Goal: Transaction & Acquisition: Book appointment/travel/reservation

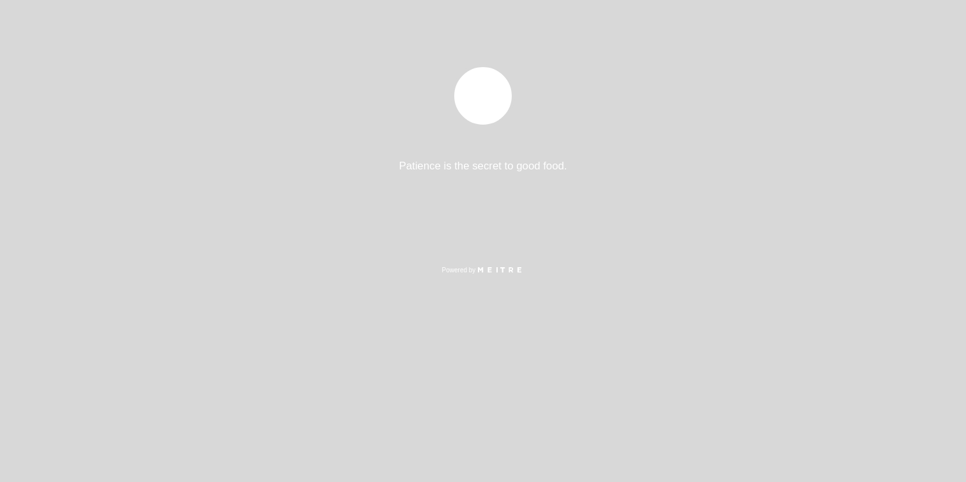
select select "es"
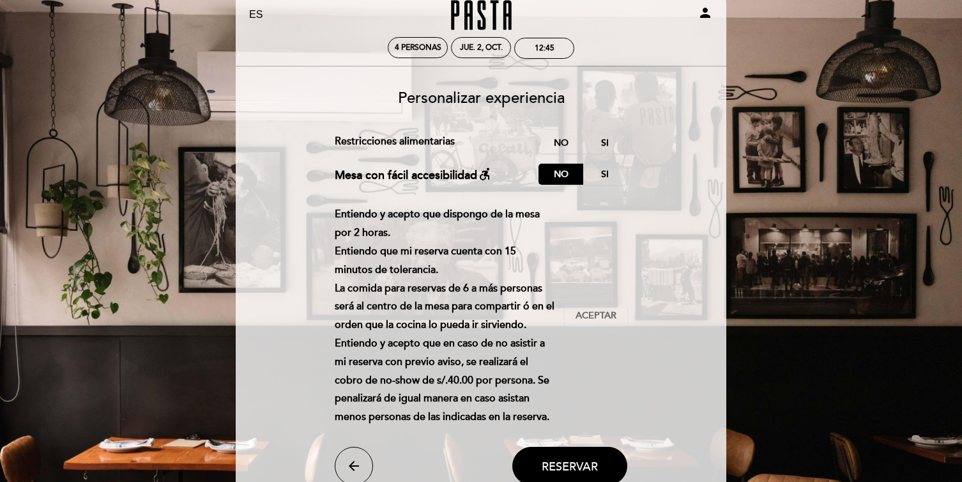
scroll to position [36, 0]
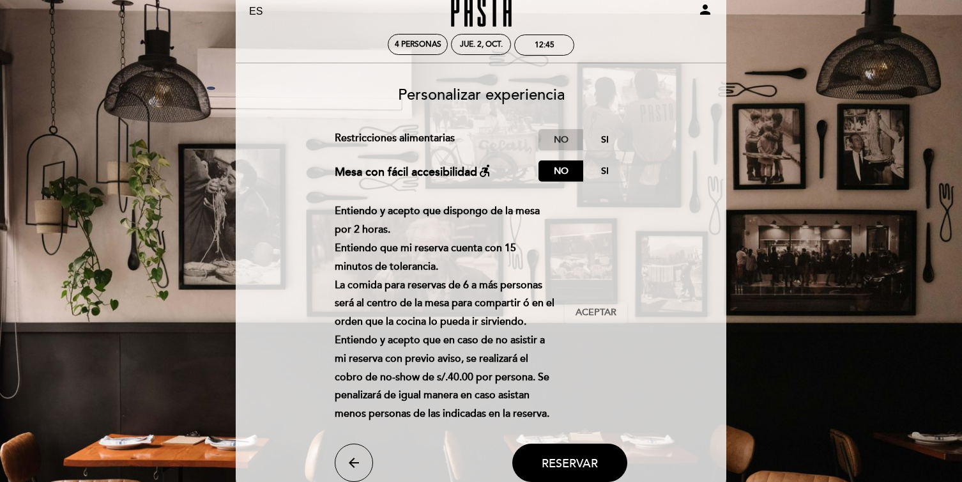
click at [563, 145] on label "No" at bounding box center [561, 139] width 45 height 21
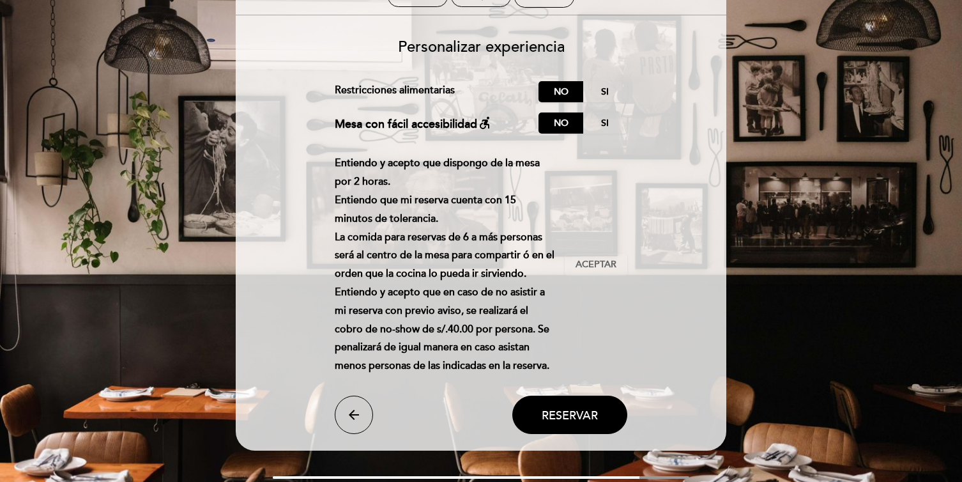
scroll to position [86, 0]
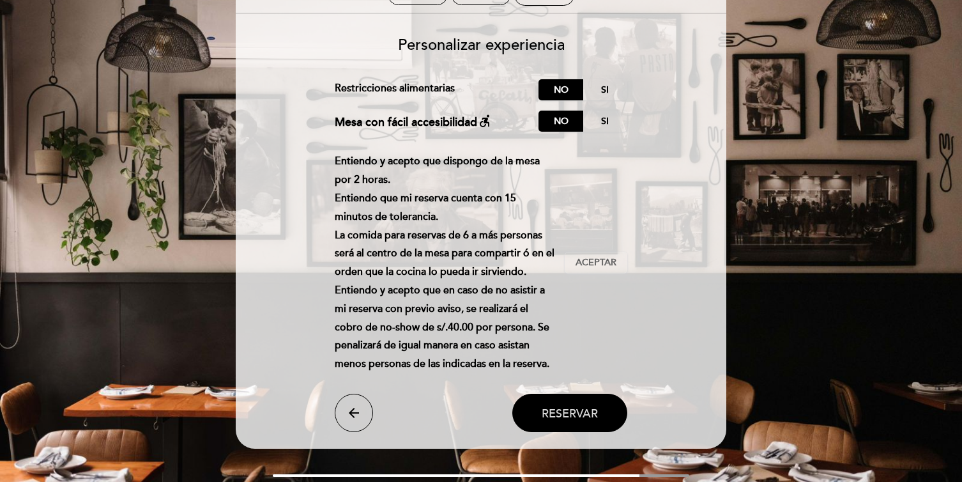
click at [573, 407] on span "Reservar" at bounding box center [570, 413] width 56 height 14
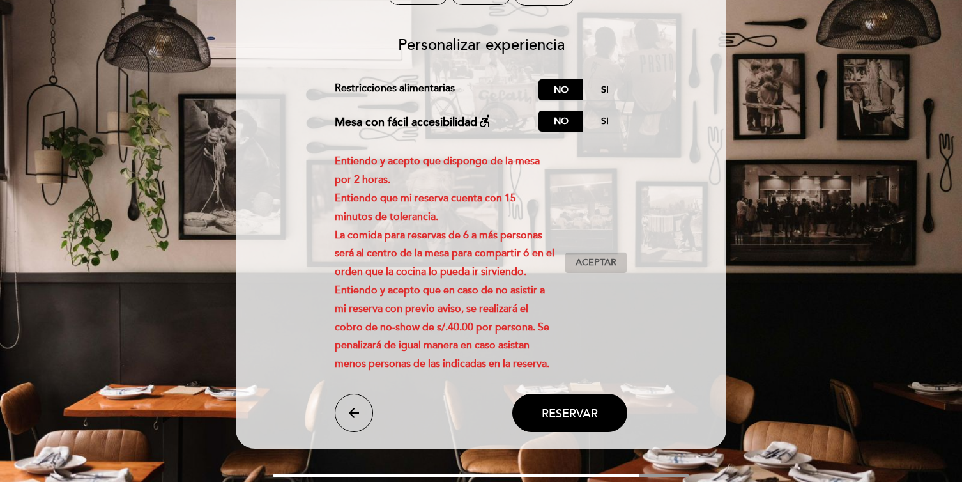
click at [578, 257] on span "Aceptar" at bounding box center [596, 262] width 41 height 13
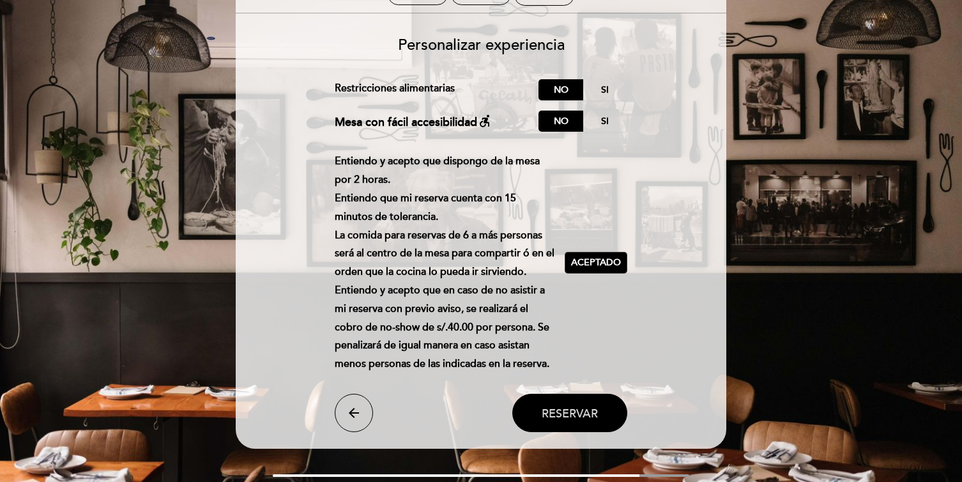
click at [586, 421] on button "Reservar" at bounding box center [569, 413] width 115 height 38
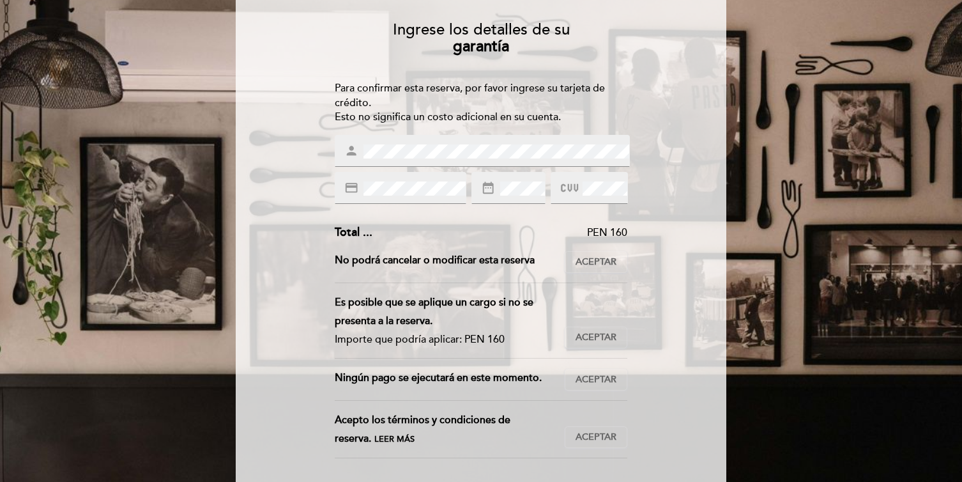
scroll to position [102, 0]
click at [594, 266] on span "Aceptar" at bounding box center [596, 261] width 41 height 13
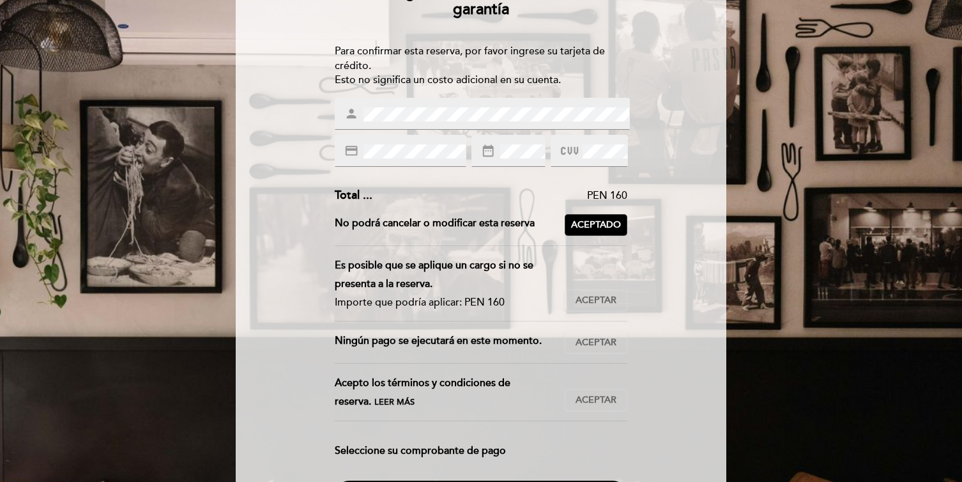
scroll to position [139, 0]
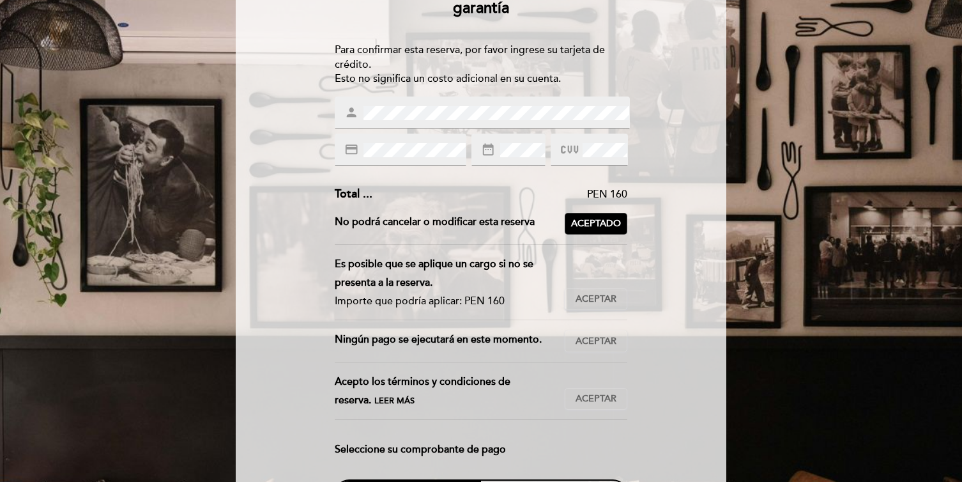
click at [608, 284] on div "Es posible que se aplique un cargo si no se presenta a la reserva. Importe que …" at bounding box center [481, 287] width 293 height 65
click at [607, 293] on span "Aceptar" at bounding box center [596, 299] width 41 height 13
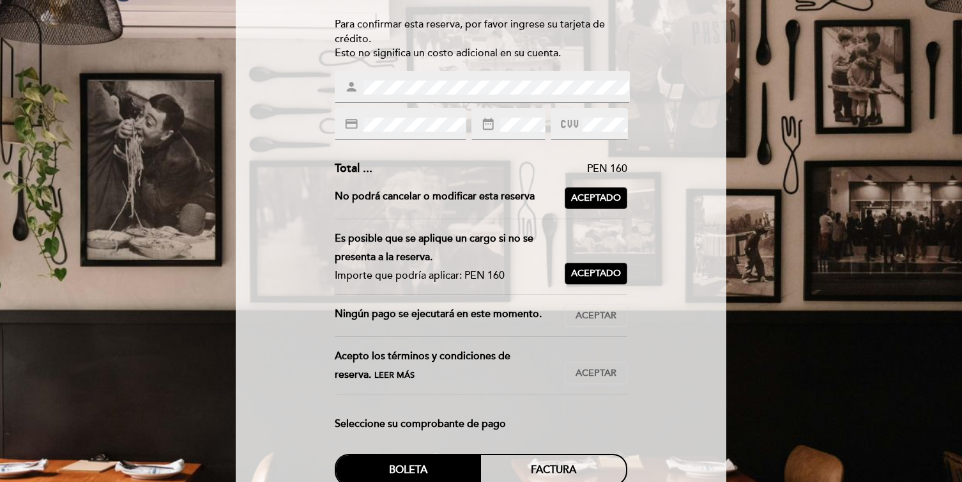
scroll to position [167, 0]
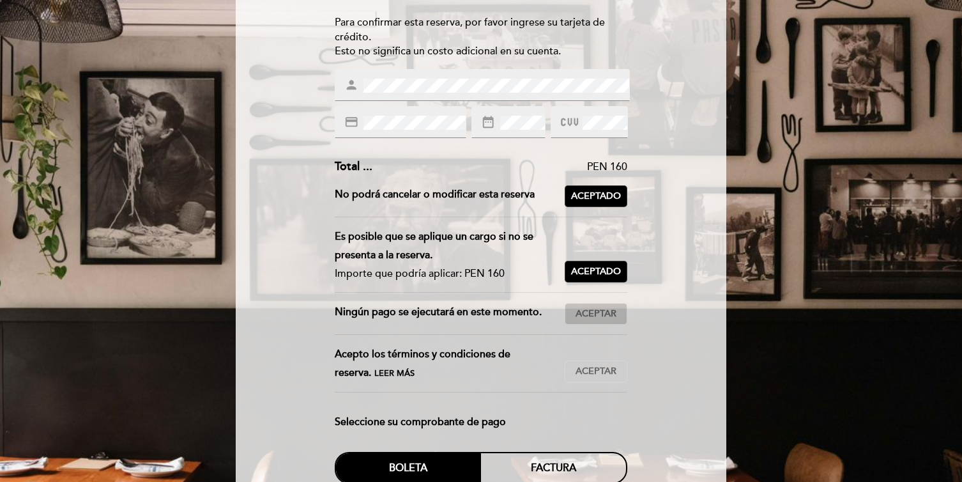
click at [599, 317] on span "Aceptar" at bounding box center [596, 313] width 41 height 13
click at [597, 367] on span "Aceptar" at bounding box center [596, 371] width 41 height 13
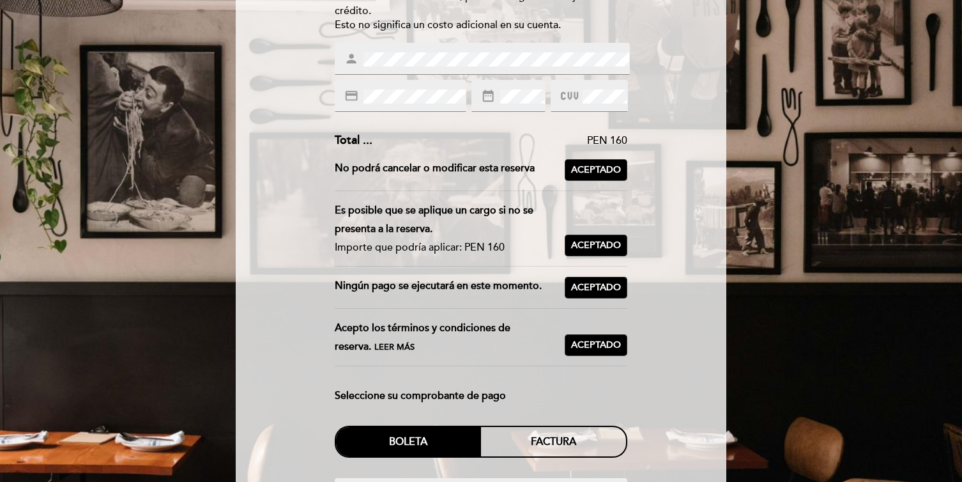
scroll to position [402, 0]
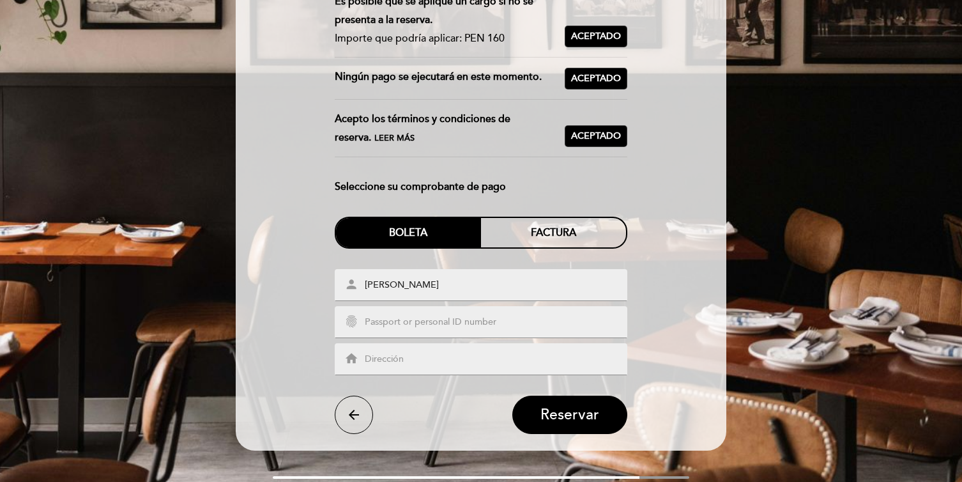
click at [465, 323] on input "text" at bounding box center [497, 322] width 266 height 15
type input "72267475"
click at [464, 362] on input "text" at bounding box center [497, 359] width 266 height 15
type input "m"
type input "[STREET_ADDRESS][PERSON_NAME]"
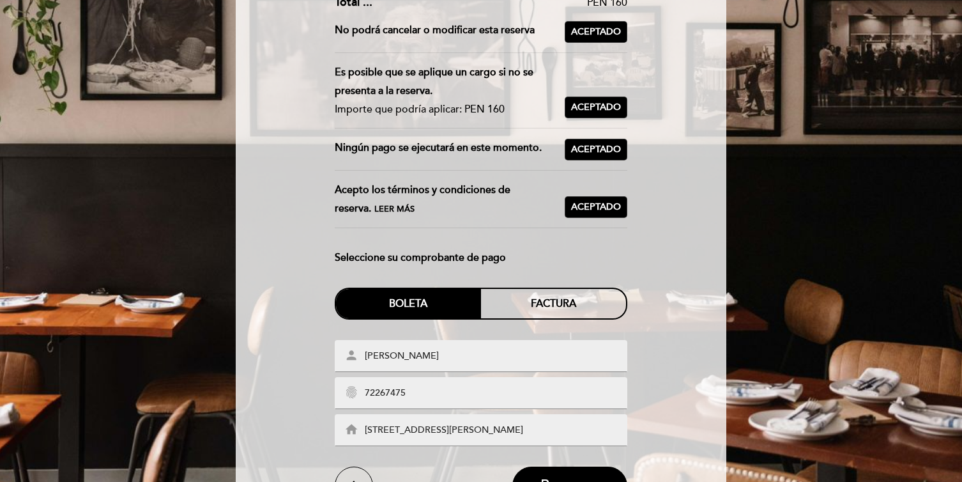
scroll to position [381, 0]
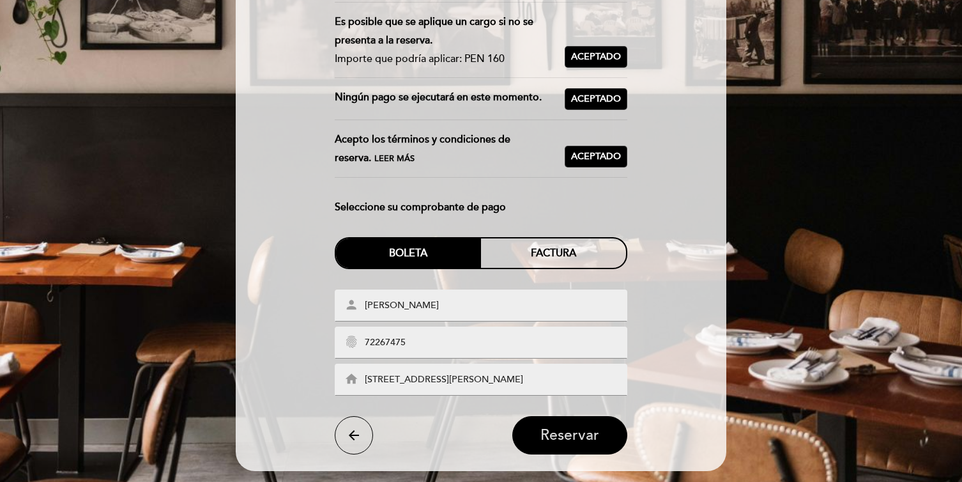
click at [554, 421] on button "Reservar" at bounding box center [569, 435] width 115 height 38
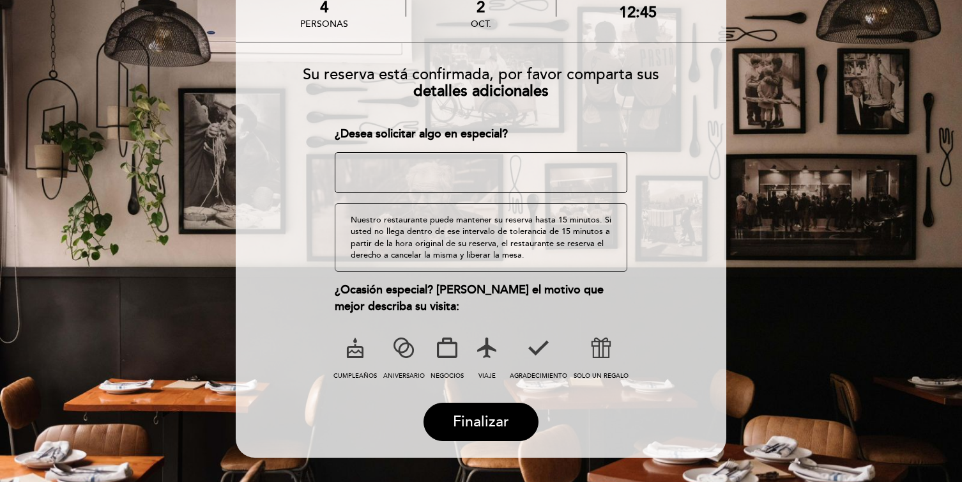
scroll to position [96, 0]
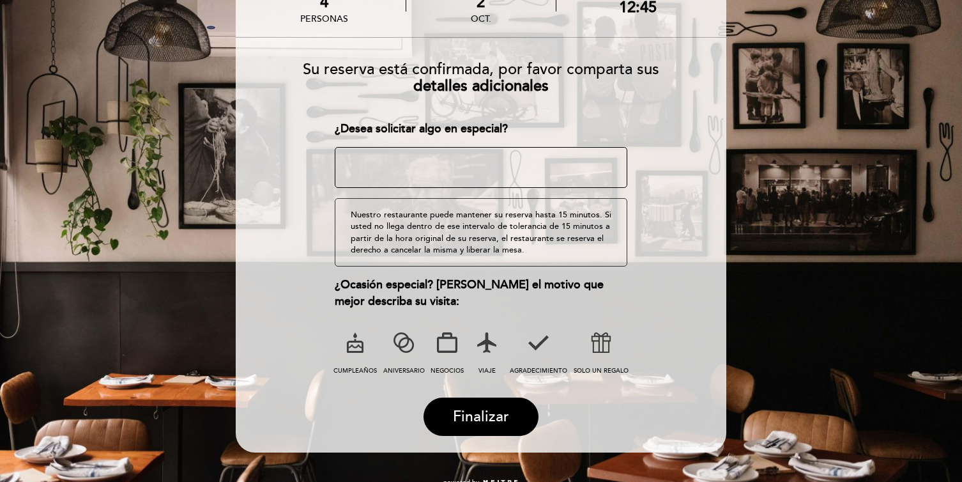
click at [352, 363] on label "CUMPLEAÑOS" at bounding box center [355, 351] width 45 height 52
click at [396, 168] on textarea at bounding box center [481, 167] width 293 height 41
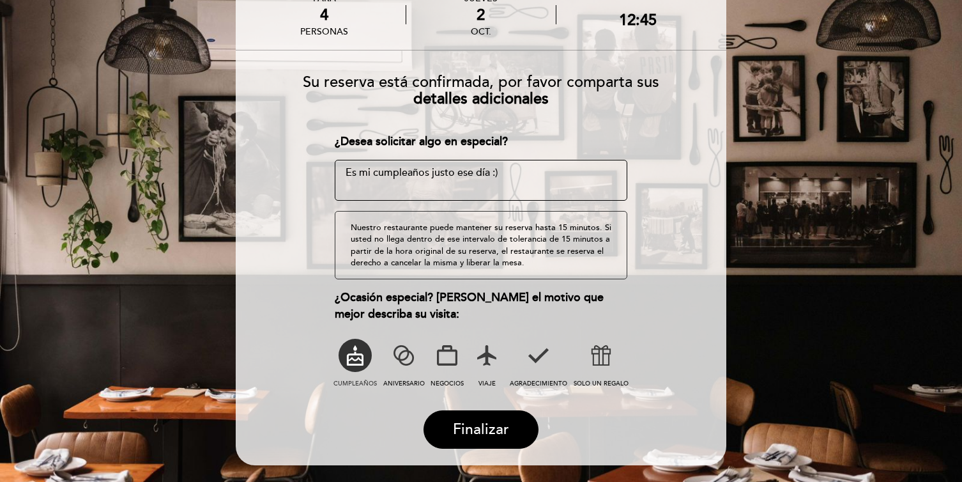
scroll to position [130, 0]
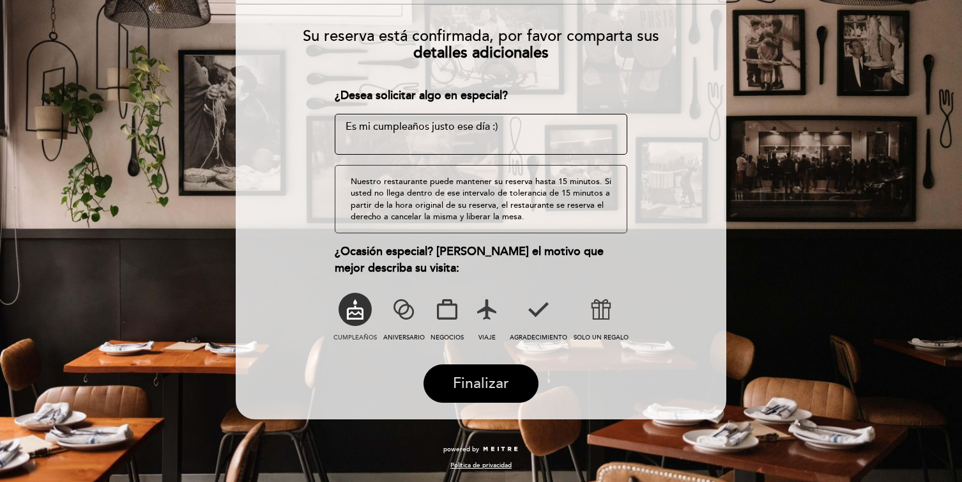
type textarea "Es mi cumpleaños justo ese día :)"
click at [465, 387] on span "Finalizar" at bounding box center [481, 383] width 56 height 18
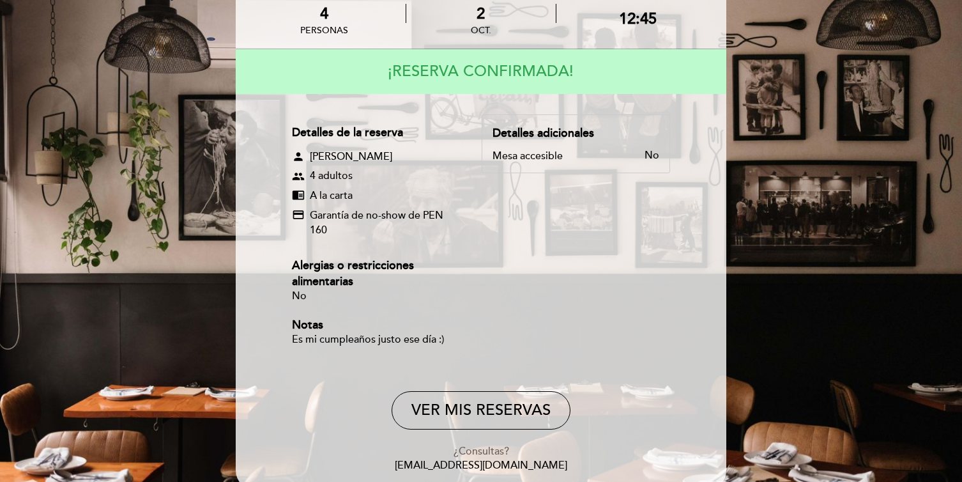
scroll to position [73, 0]
